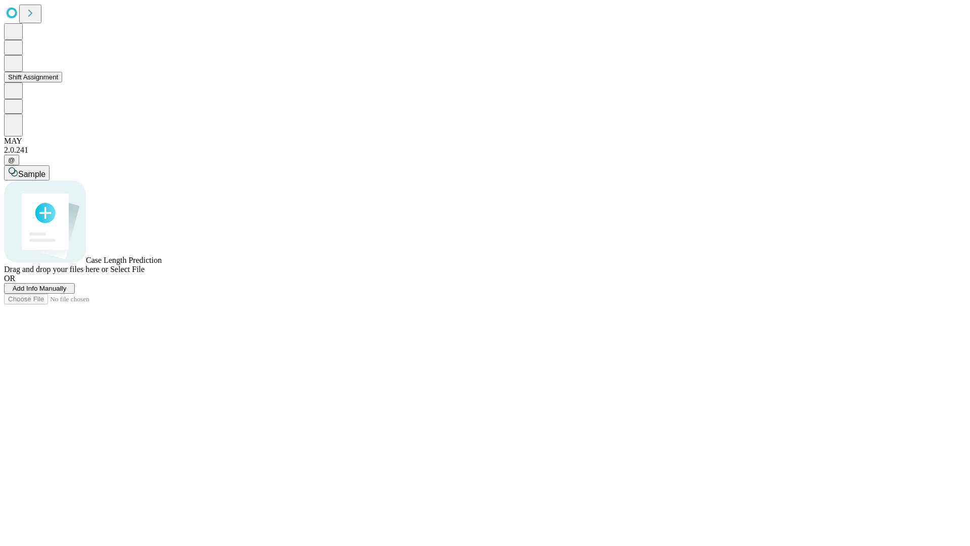
click at [62, 82] on button "Shift Assignment" at bounding box center [33, 77] width 58 height 11
